Goal: Answer question/provide support: Share knowledge or assist other users

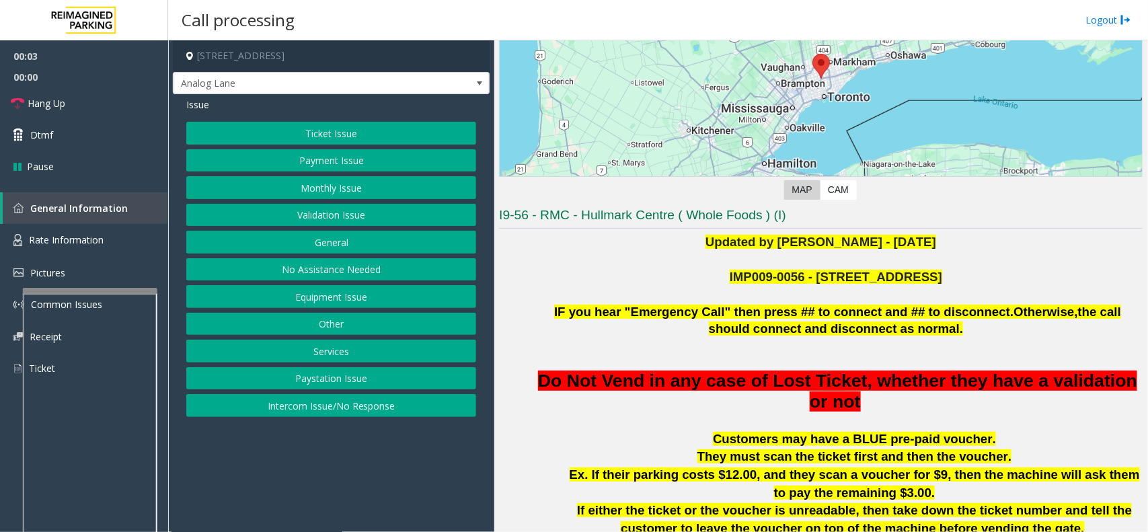
scroll to position [420, 0]
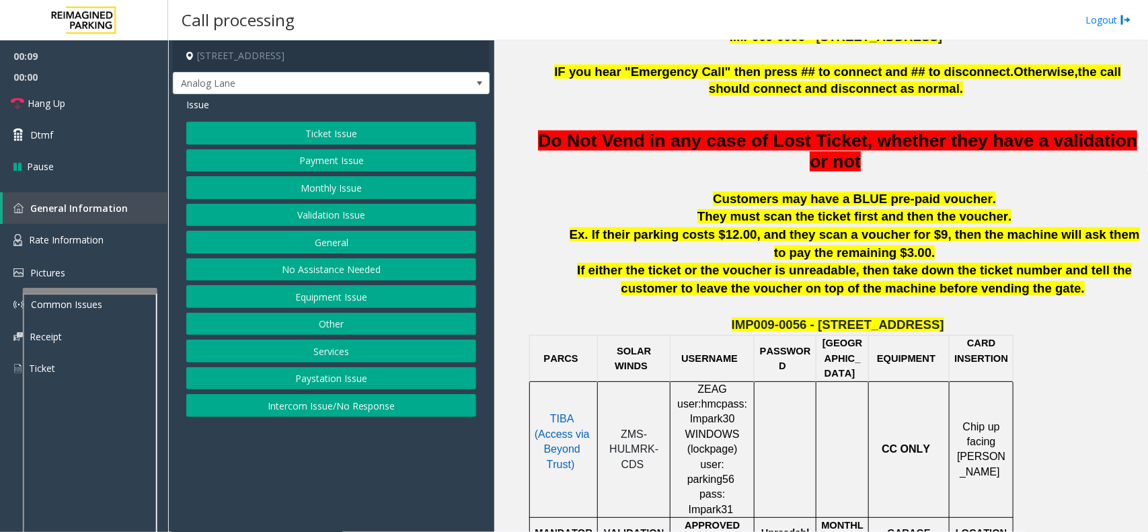
click at [338, 401] on button "Intercom Issue/No Response" at bounding box center [331, 405] width 290 height 23
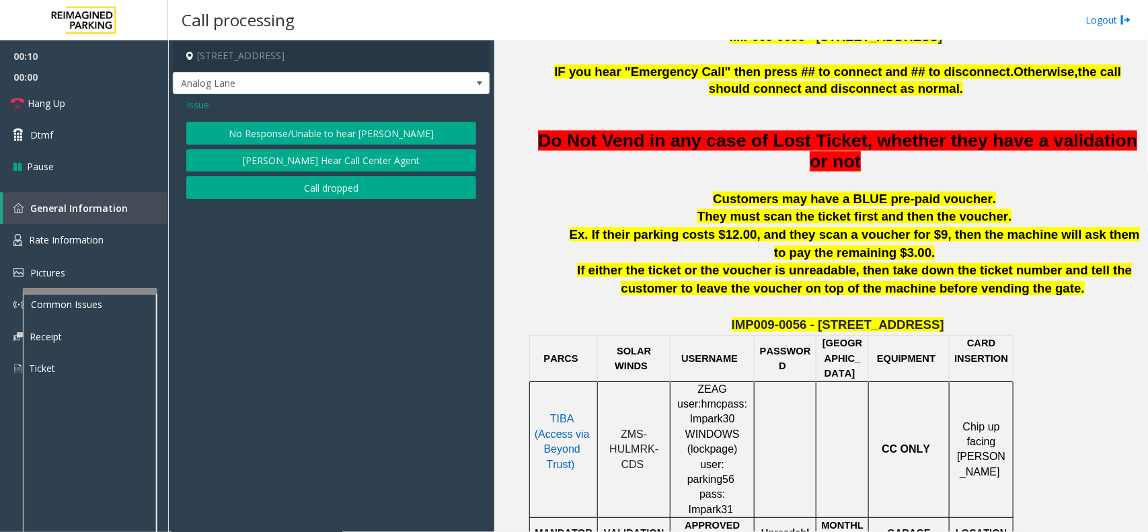
click at [286, 132] on button "No Response/Unable to hear [PERSON_NAME]" at bounding box center [331, 133] width 290 height 23
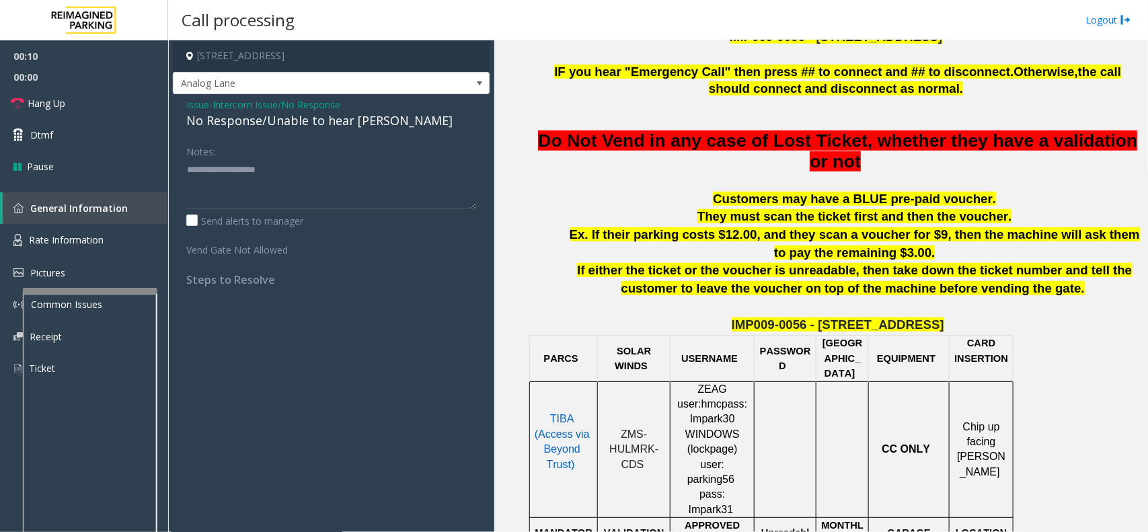
click at [287, 122] on div "No Response/Unable to hear [PERSON_NAME]" at bounding box center [331, 121] width 290 height 18
type textarea "**********"
click at [101, 108] on link "Hang Up" at bounding box center [84, 103] width 168 height 32
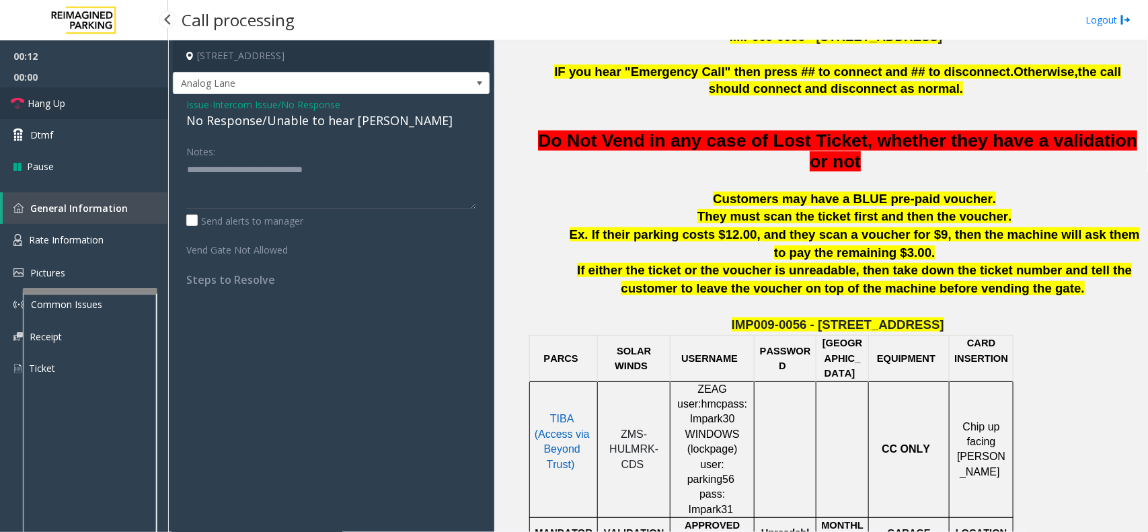
click at [101, 108] on link "Hang Up" at bounding box center [84, 103] width 168 height 32
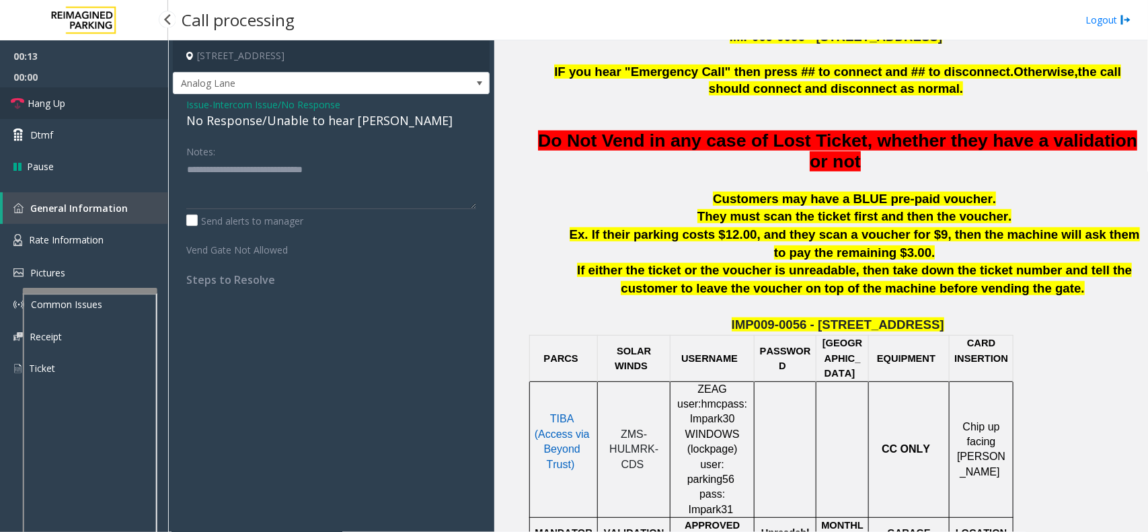
click at [101, 108] on link "Hang Up" at bounding box center [84, 103] width 168 height 32
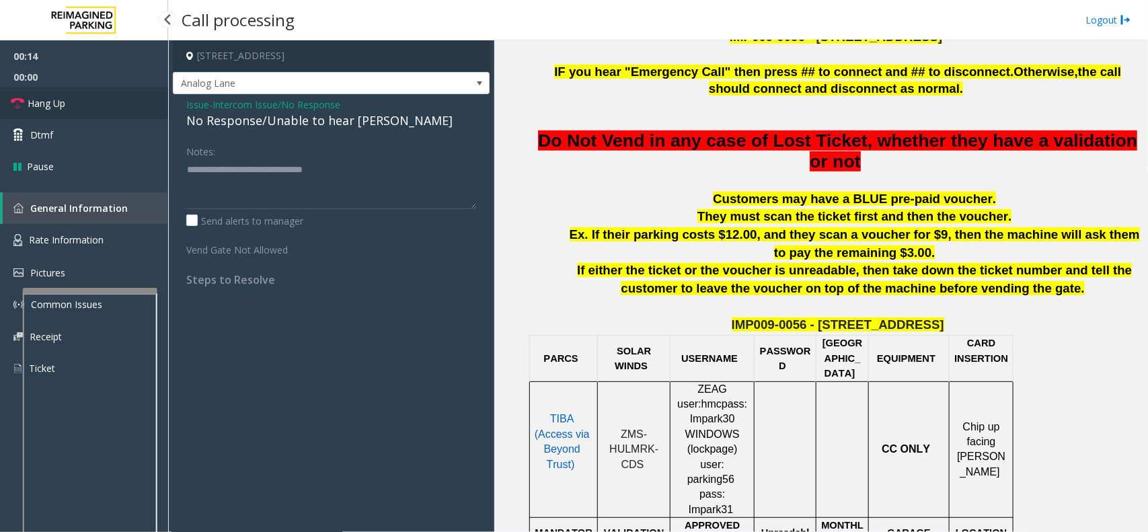
click at [101, 108] on link "Hang Up" at bounding box center [84, 103] width 168 height 32
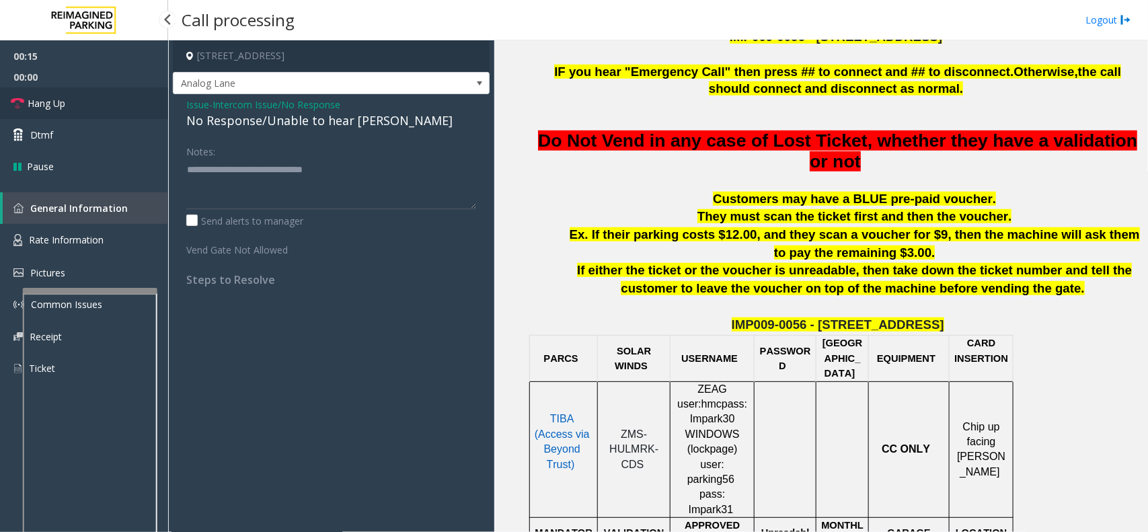
click at [101, 108] on link "Hang Up" at bounding box center [84, 103] width 168 height 32
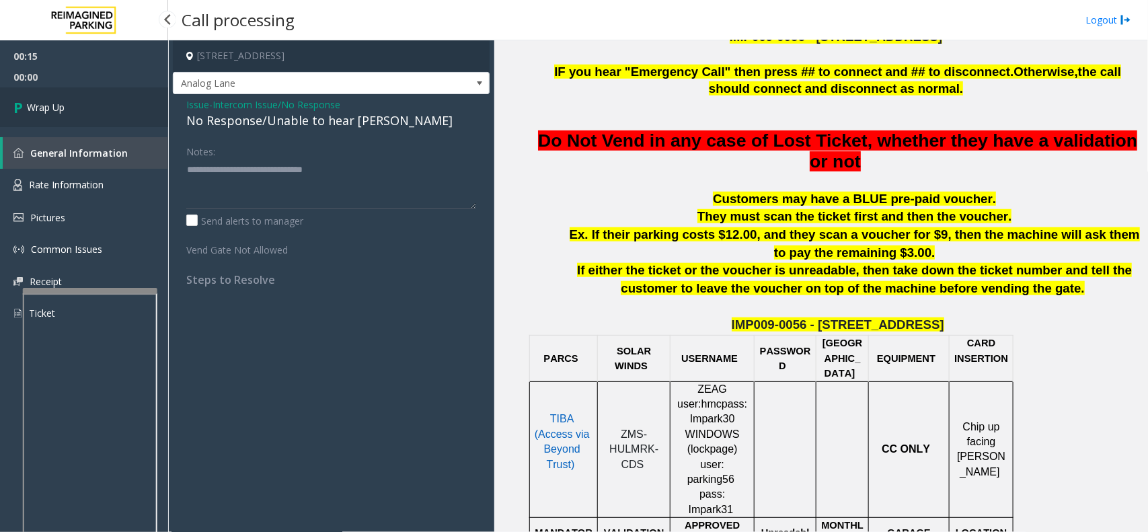
click at [101, 108] on link "Wrap Up" at bounding box center [84, 107] width 168 height 40
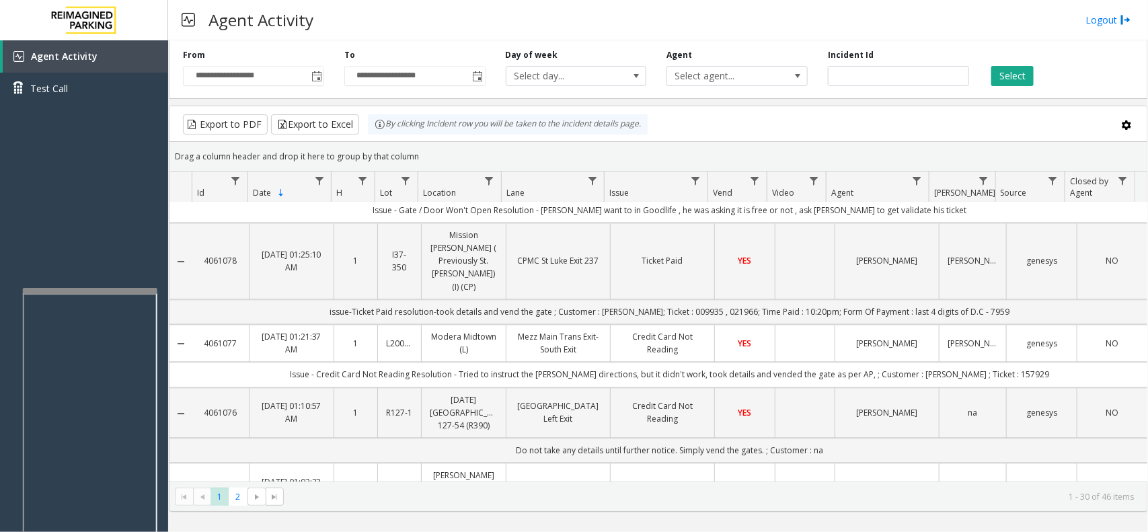
scroll to position [1261, 0]
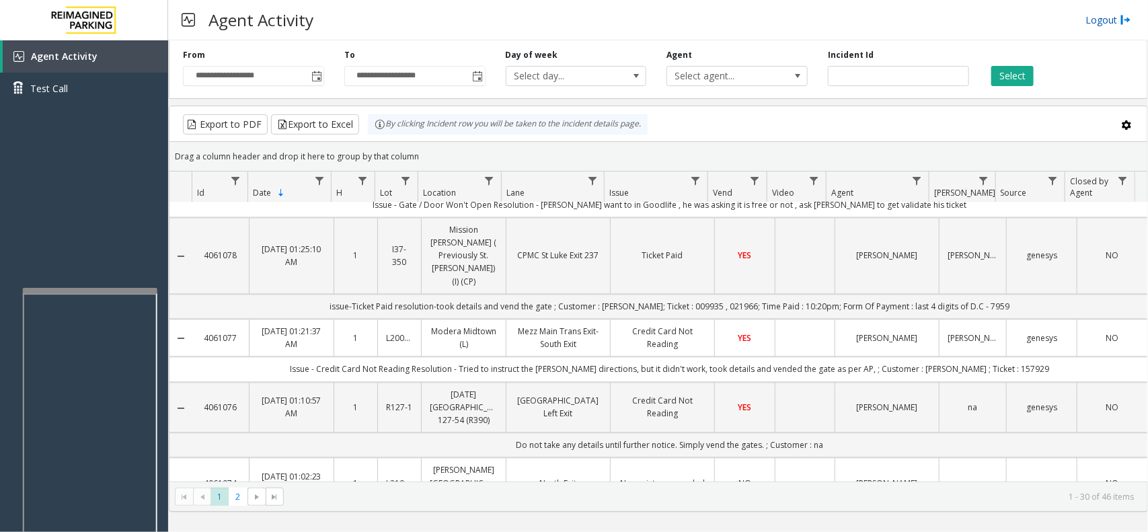
click at [1116, 24] on link "Logout" at bounding box center [1108, 20] width 46 height 14
